Goal: Information Seeking & Learning: Compare options

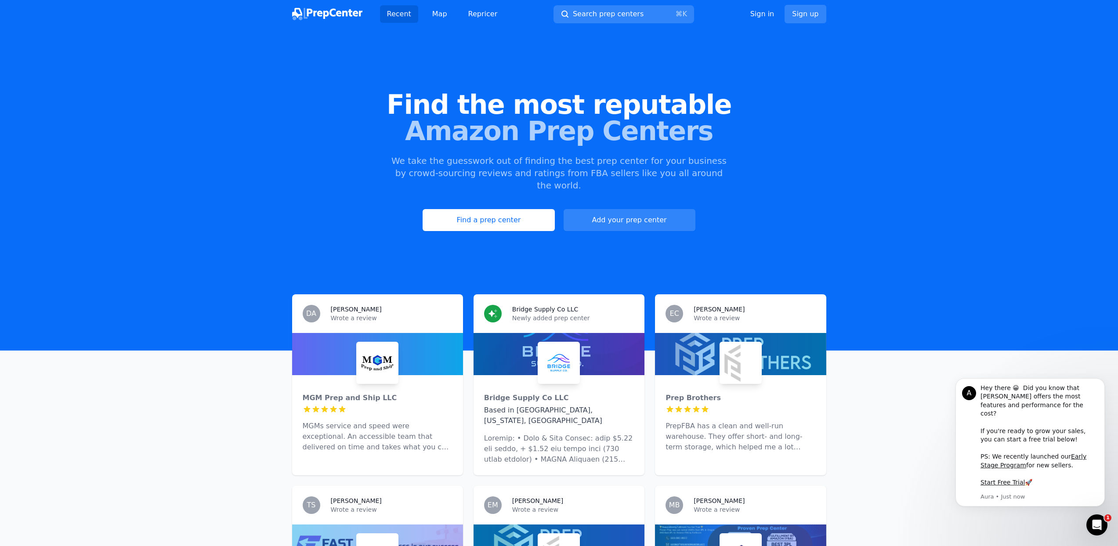
click at [523, 196] on div "Find the most reputable Amazon Prep Centers We take the guesswork out of findin…" at bounding box center [559, 161] width 1118 height 238
click at [522, 209] on link "Find a prep center" at bounding box center [489, 220] width 132 height 22
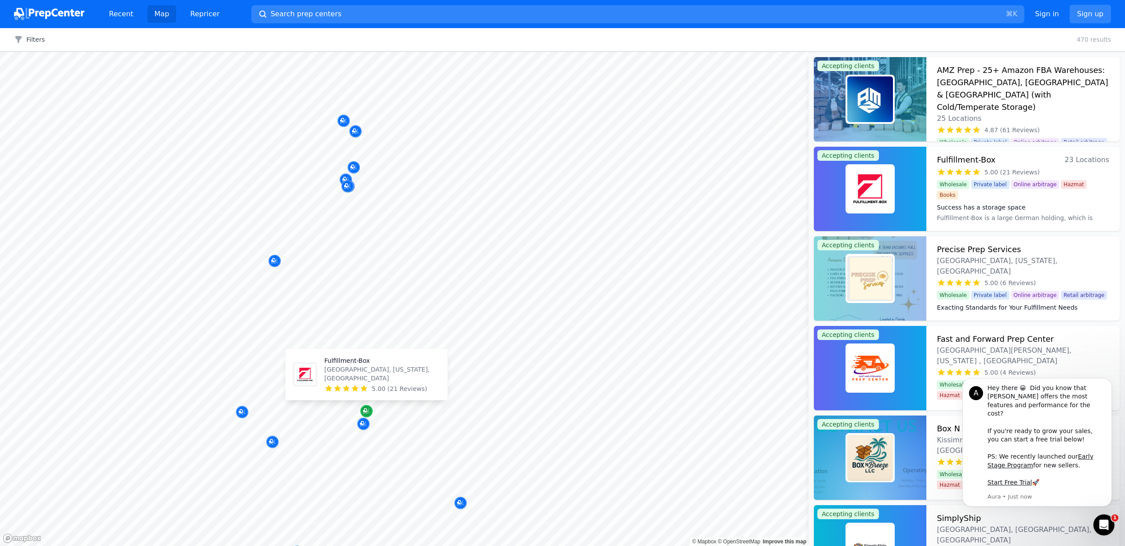
click at [367, 409] on icon "Map marker" at bounding box center [366, 411] width 7 height 9
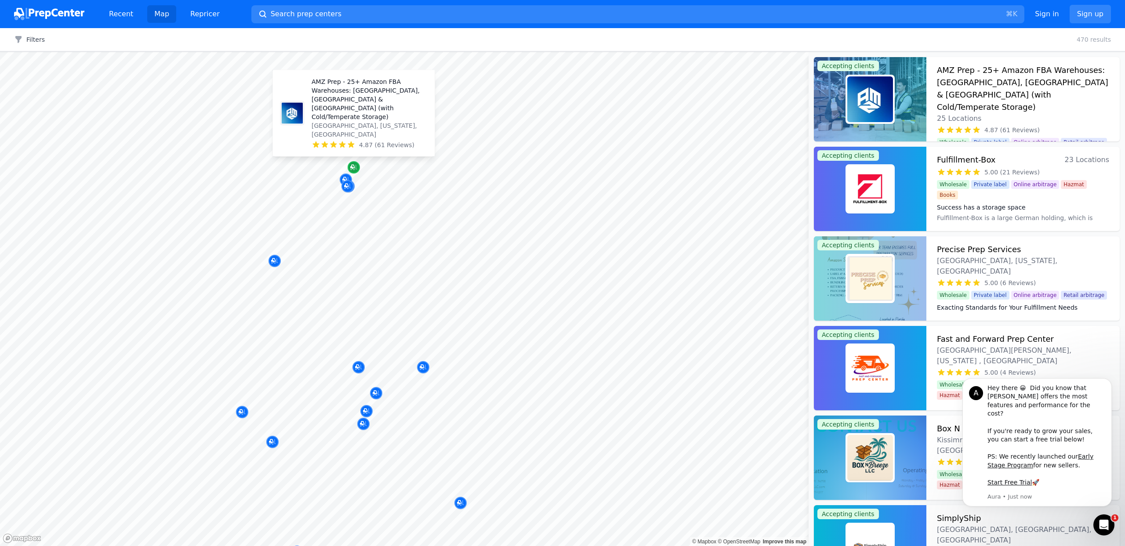
click at [355, 166] on icon "Map marker" at bounding box center [353, 167] width 7 height 9
click at [514, 260] on div at bounding box center [507, 260] width 169 height 7
click at [995, 81] on h3 "AMZ Prep - 25+ Amazon FBA Warehouses: US, Canada & UK (with Cold/Temperate Stor…" at bounding box center [1023, 88] width 172 height 49
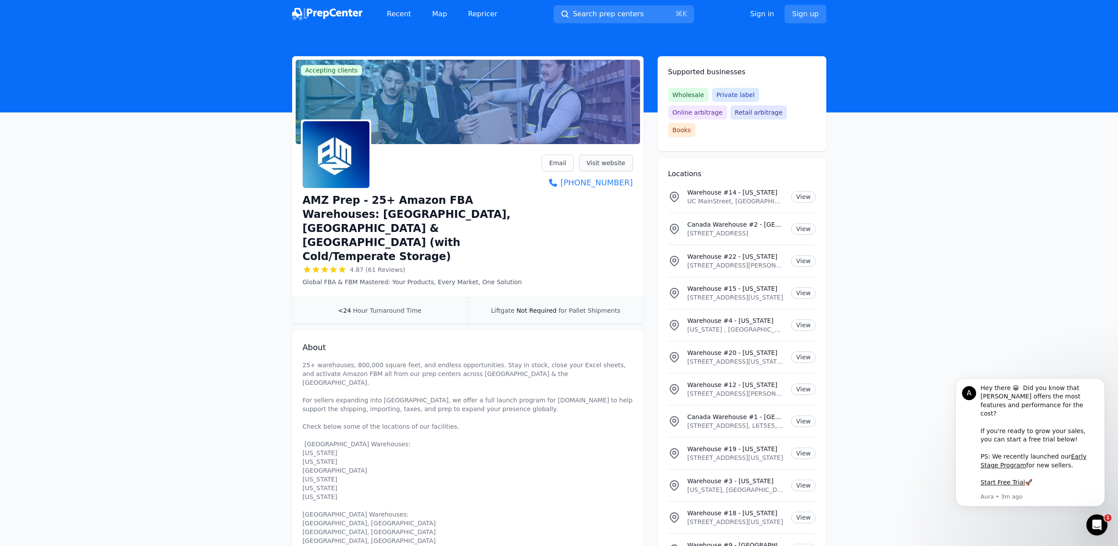
click at [612, 164] on link "Visit website" at bounding box center [606, 163] width 54 height 17
click at [437, 14] on link "Map" at bounding box center [439, 14] width 29 height 18
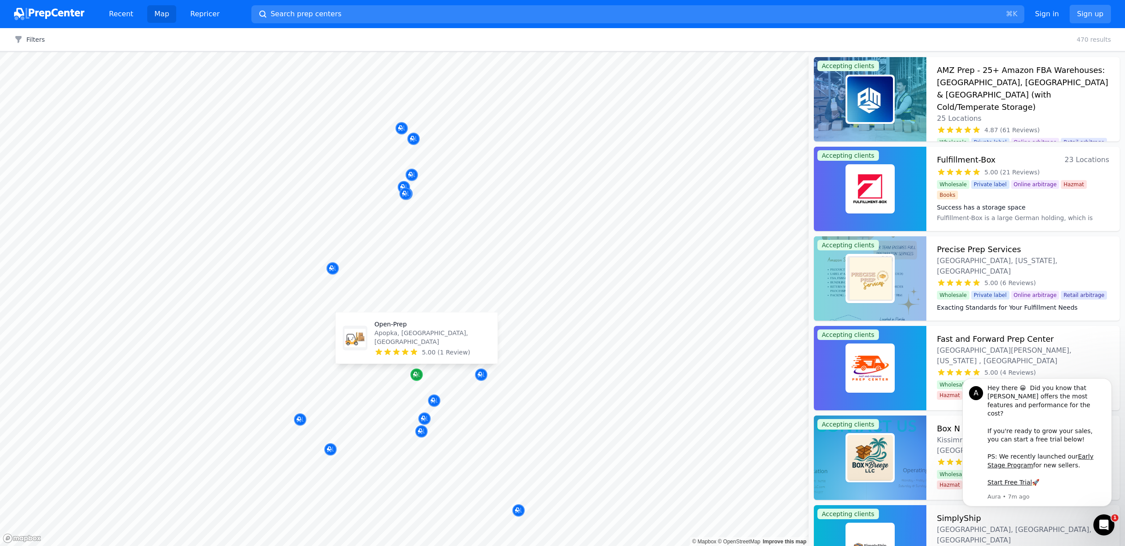
click at [421, 376] on div "Map marker" at bounding box center [416, 375] width 12 height 12
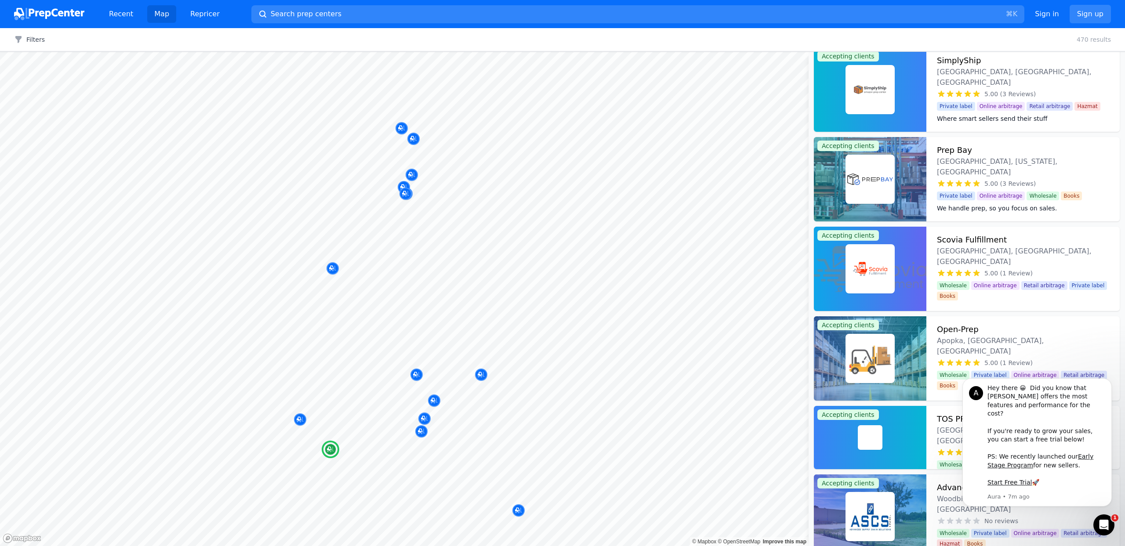
scroll to position [473, 0]
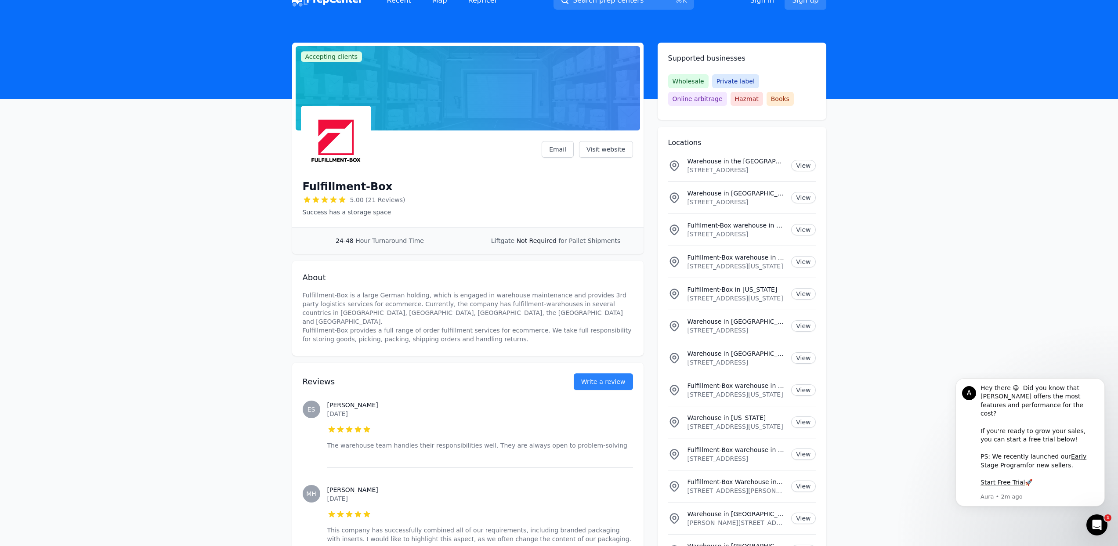
scroll to position [14, 0]
click at [608, 152] on link "Visit website" at bounding box center [606, 149] width 54 height 17
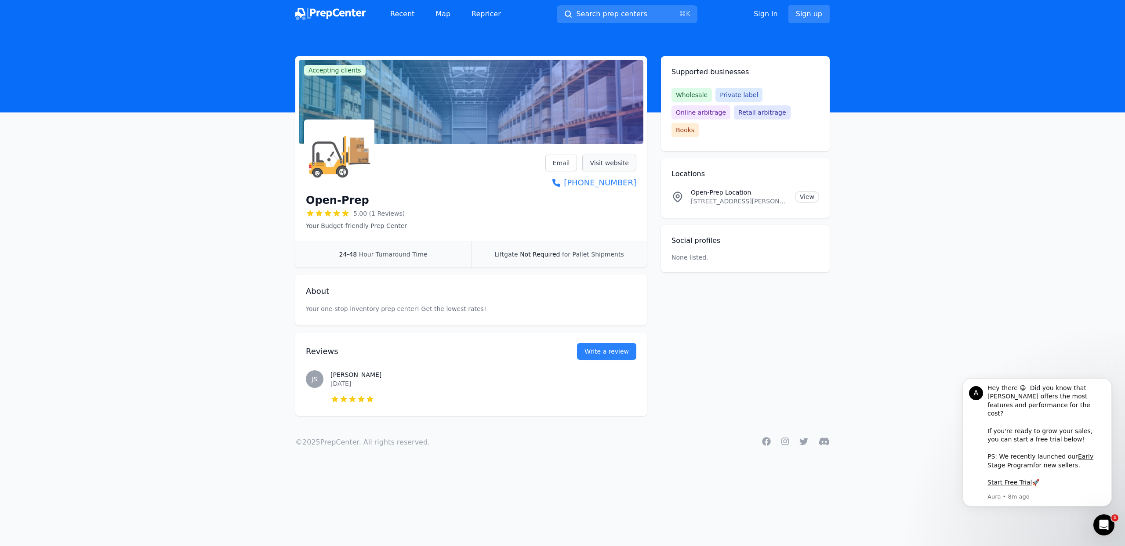
click at [605, 158] on link "Visit website" at bounding box center [609, 163] width 54 height 17
